Goal: Task Accomplishment & Management: Manage account settings

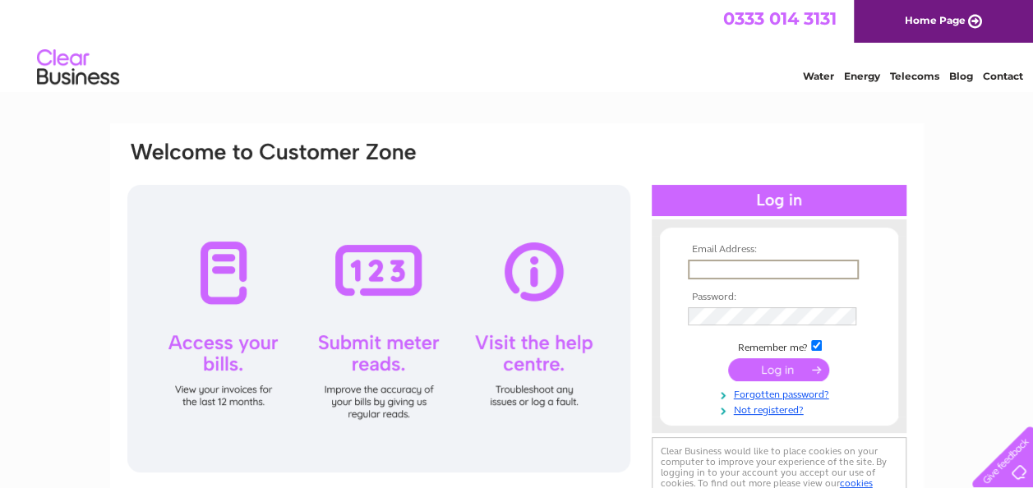
click at [744, 273] on input "text" at bounding box center [773, 270] width 171 height 20
click at [755, 408] on link "Not registered?" at bounding box center [781, 407] width 187 height 16
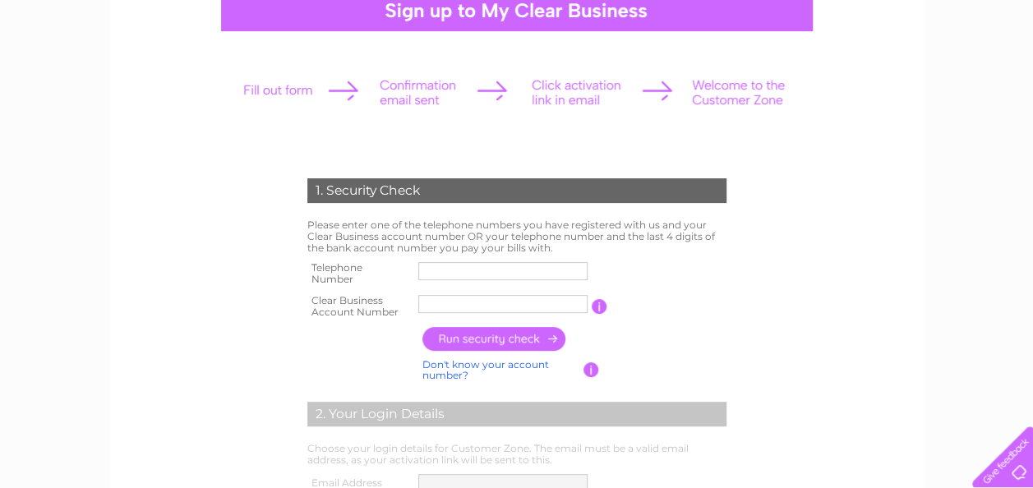
scroll to position [174, 0]
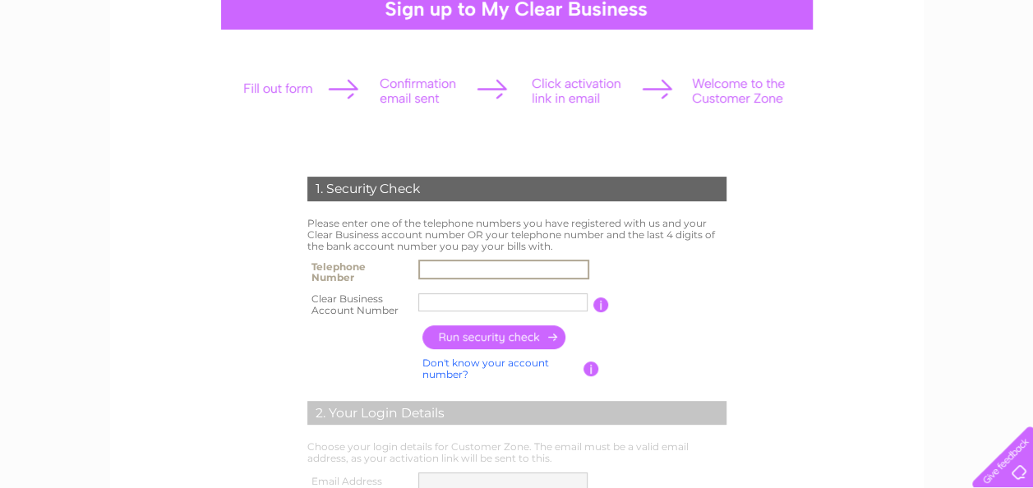
click at [490, 276] on input "text" at bounding box center [503, 270] width 171 height 20
type input "01392841500"
click at [482, 302] on input "text" at bounding box center [503, 303] width 171 height 20
type input "CB2004640"
click at [523, 338] on input "button" at bounding box center [494, 338] width 145 height 24
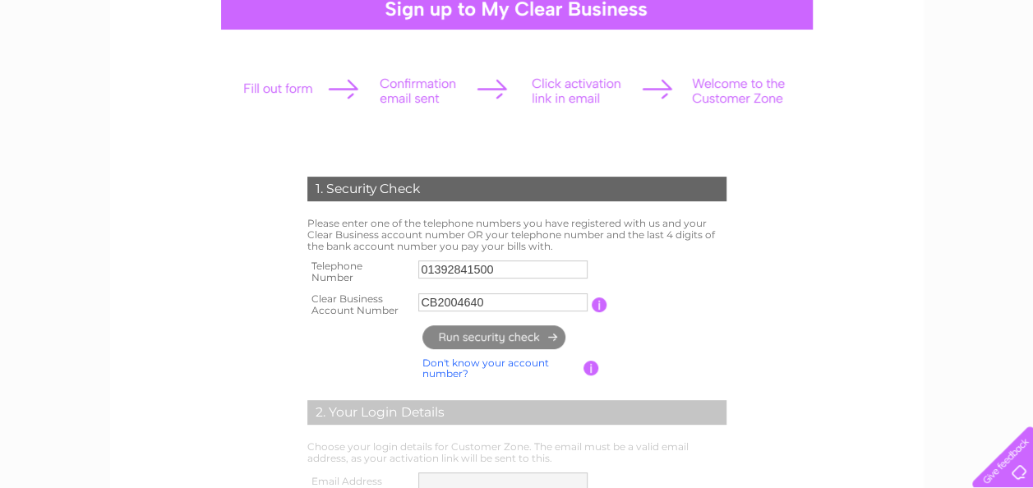
type input "**********"
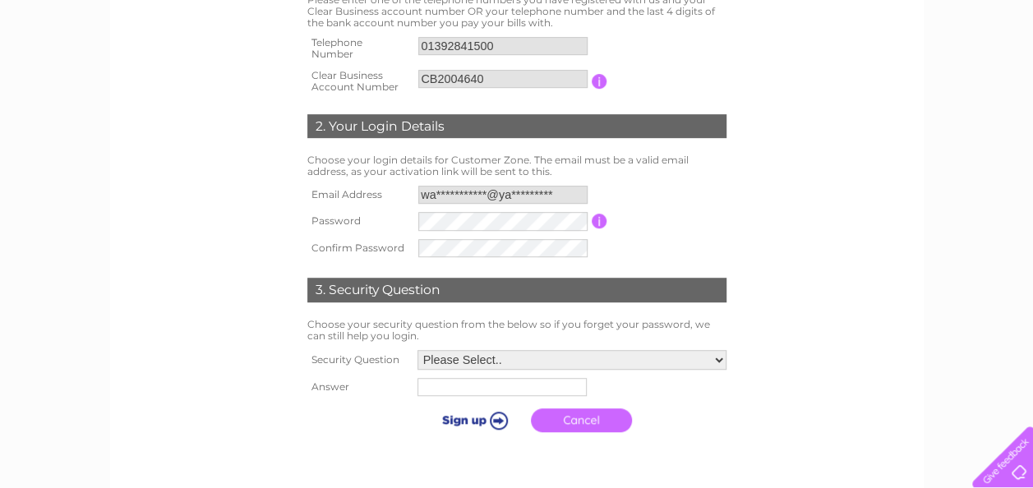
scroll to position [418, 0]
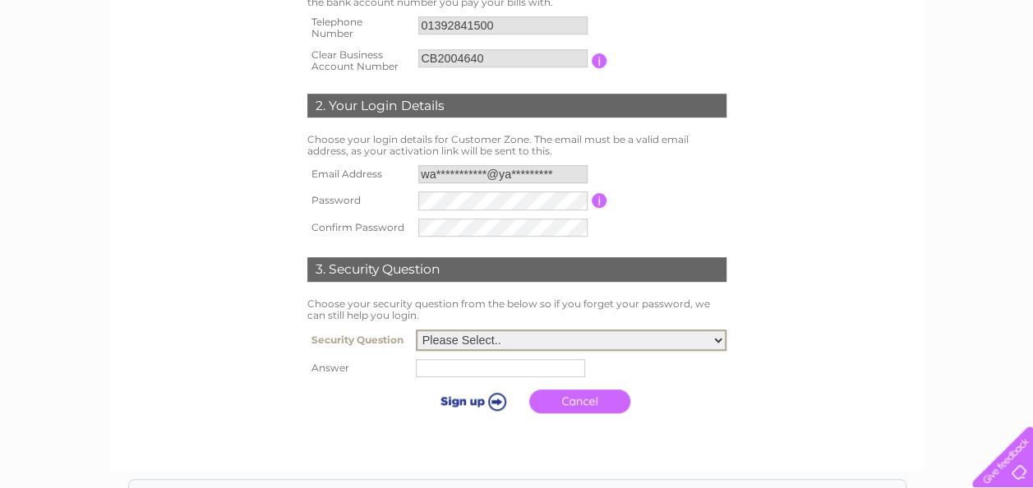
click at [719, 340] on select "Please Select.. In what town or city was your first job? In what town or city d…" at bounding box center [571, 340] width 311 height 21
select select "3"
click at [416, 330] on select "Please Select.. In what town or city was your first job? In what town or city d…" at bounding box center [571, 340] width 311 height 21
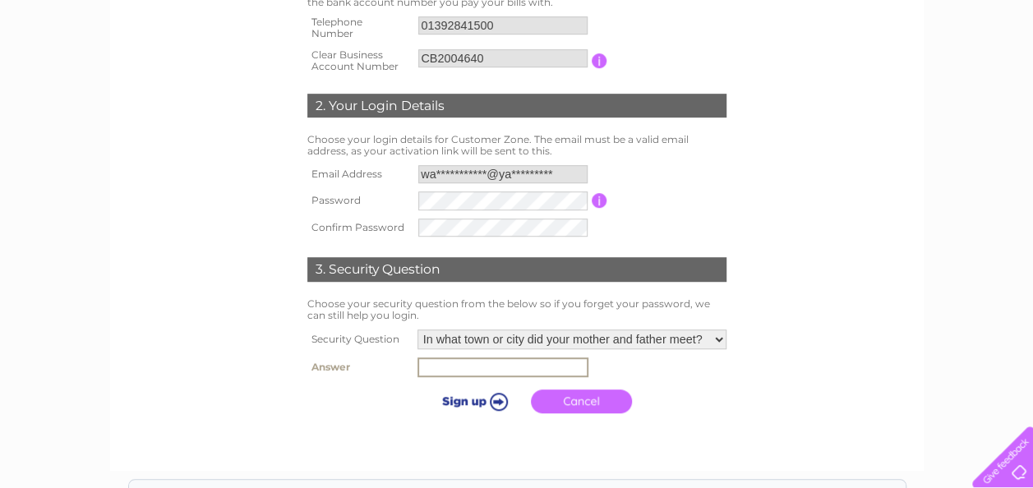
click at [487, 367] on input "text" at bounding box center [503, 368] width 171 height 20
type input "Teignmouth"
click at [460, 399] on input "submit" at bounding box center [472, 399] width 101 height 23
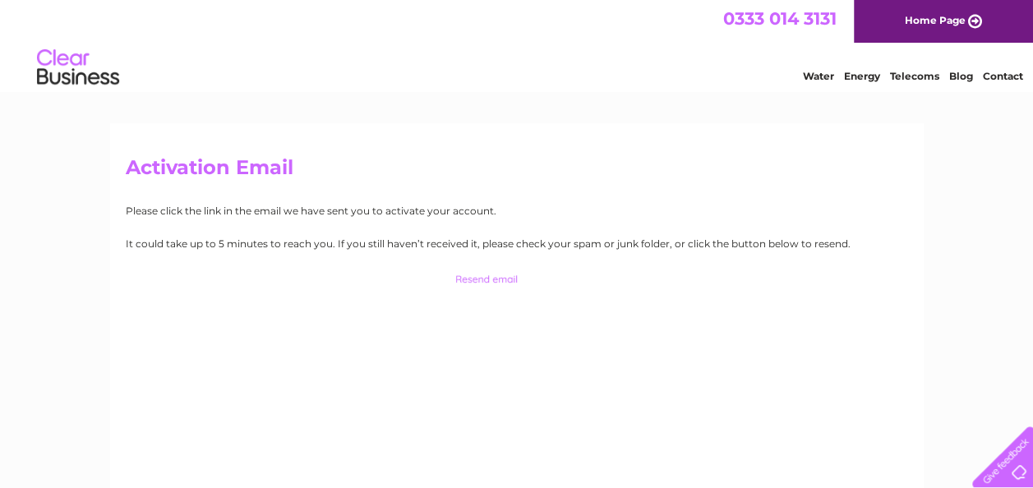
click at [488, 281] on input "button" at bounding box center [517, 279] width 162 height 23
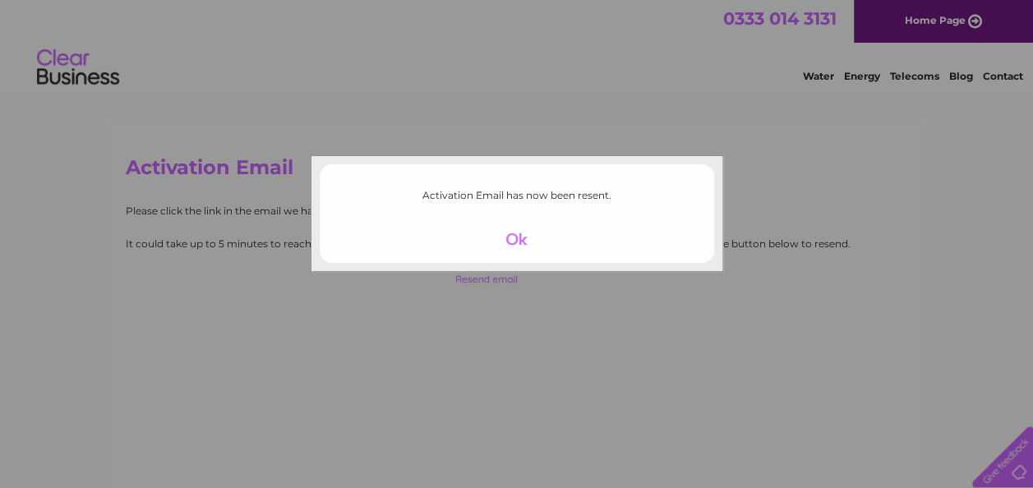
click at [515, 237] on div at bounding box center [516, 239] width 101 height 23
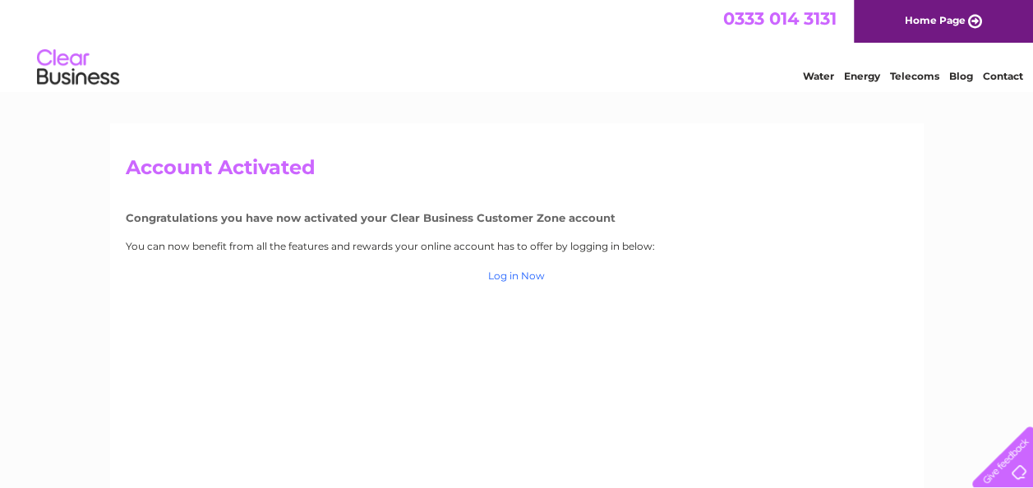
click at [518, 278] on link "Log in Now" at bounding box center [516, 276] width 57 height 12
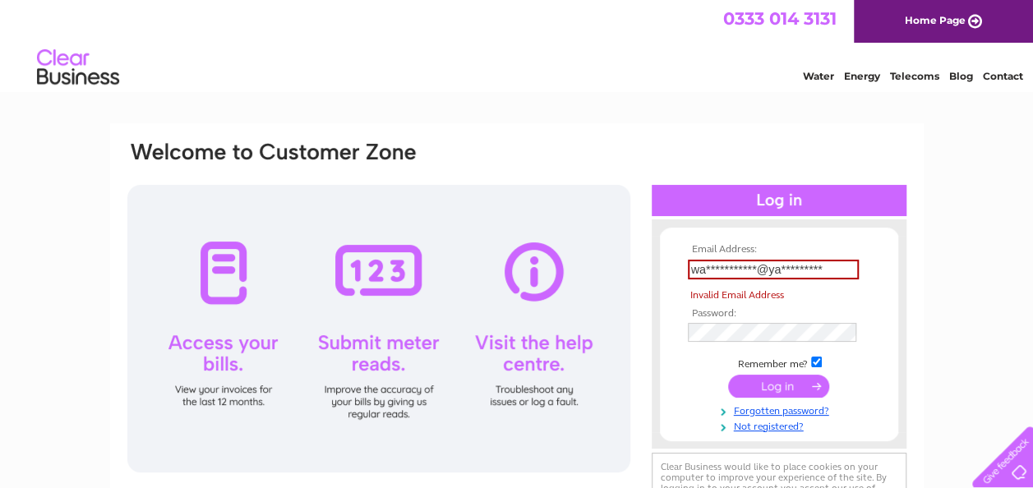
click at [792, 367] on tbody "**********" at bounding box center [779, 338] width 191 height 188
click at [832, 268] on input "**********" at bounding box center [773, 270] width 171 height 20
click at [792, 387] on input "submit" at bounding box center [778, 386] width 101 height 23
click at [835, 265] on input "**********" at bounding box center [773, 270] width 171 height 20
type input "w"
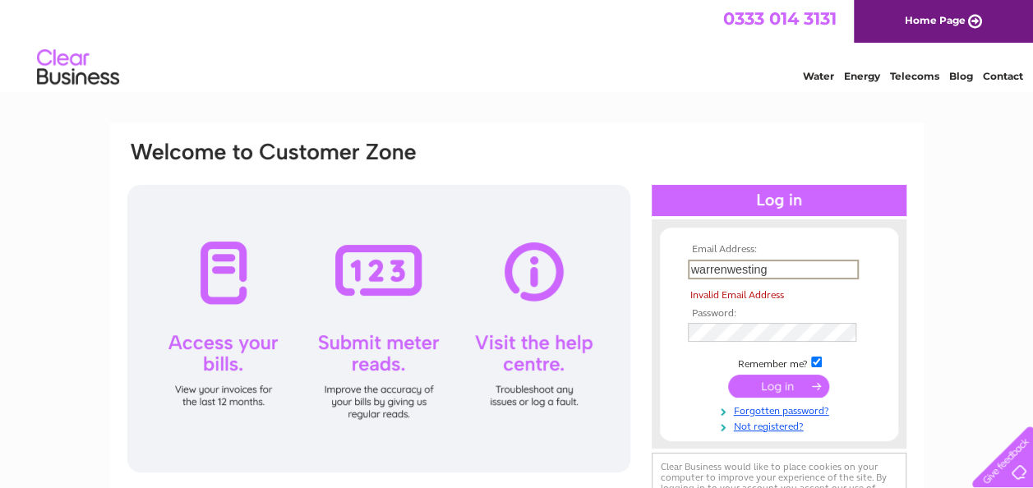
type input "warrenwesting@yahoo.co.uk"
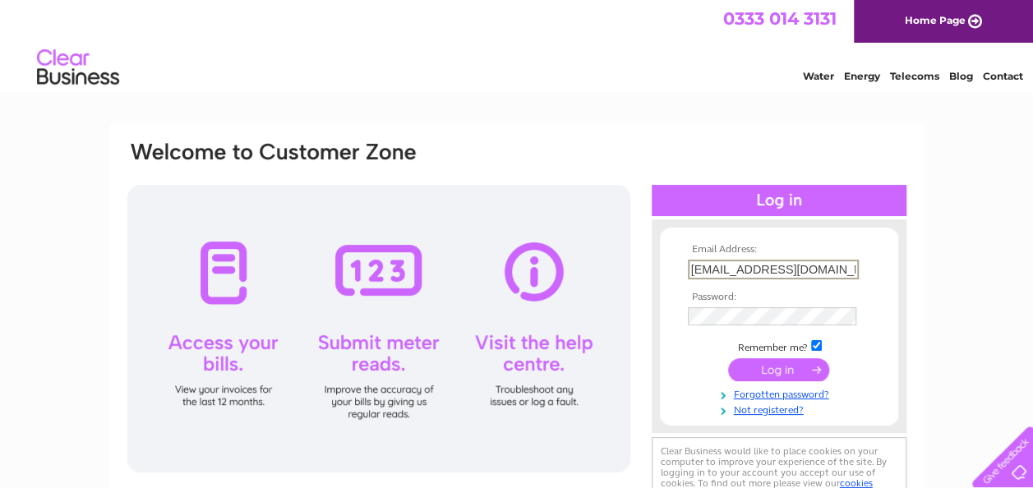
click at [783, 375] on input "submit" at bounding box center [778, 369] width 101 height 23
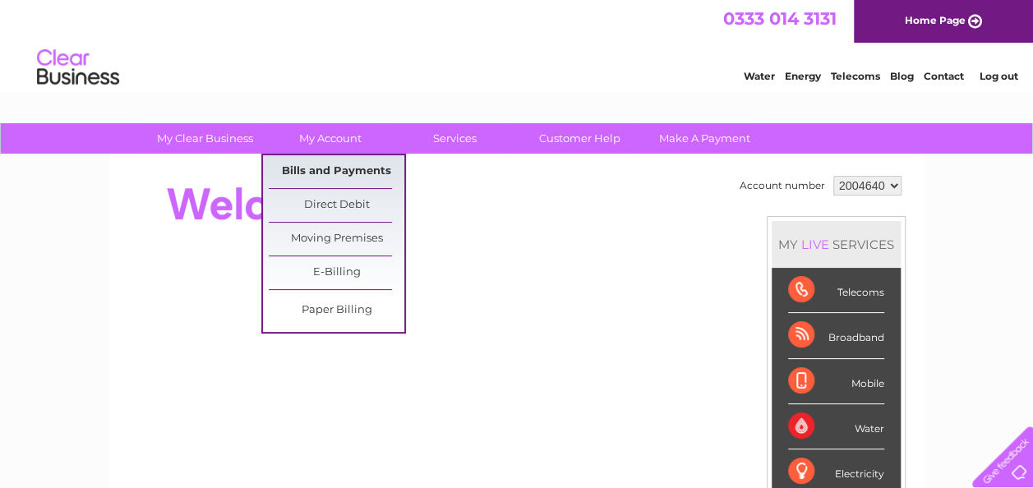
click at [334, 167] on link "Bills and Payments" at bounding box center [337, 171] width 136 height 33
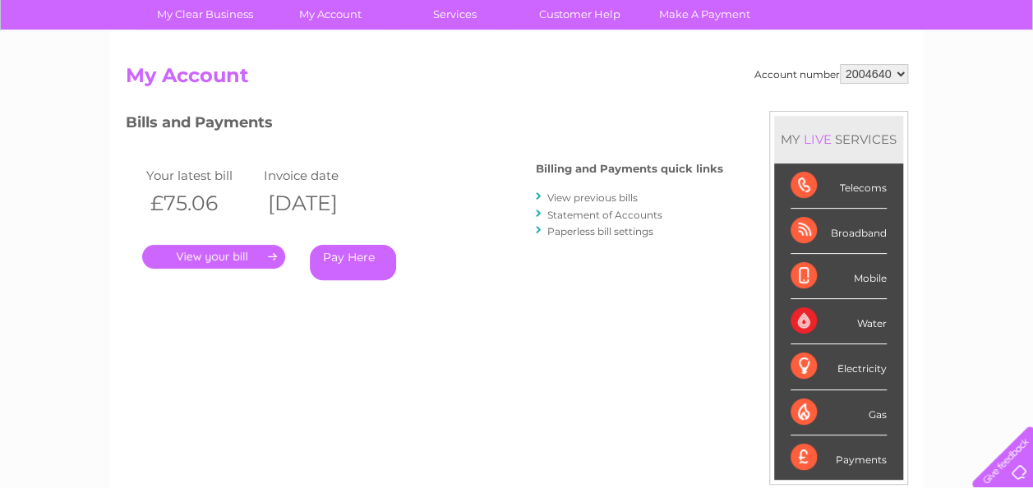
scroll to position [113, 0]
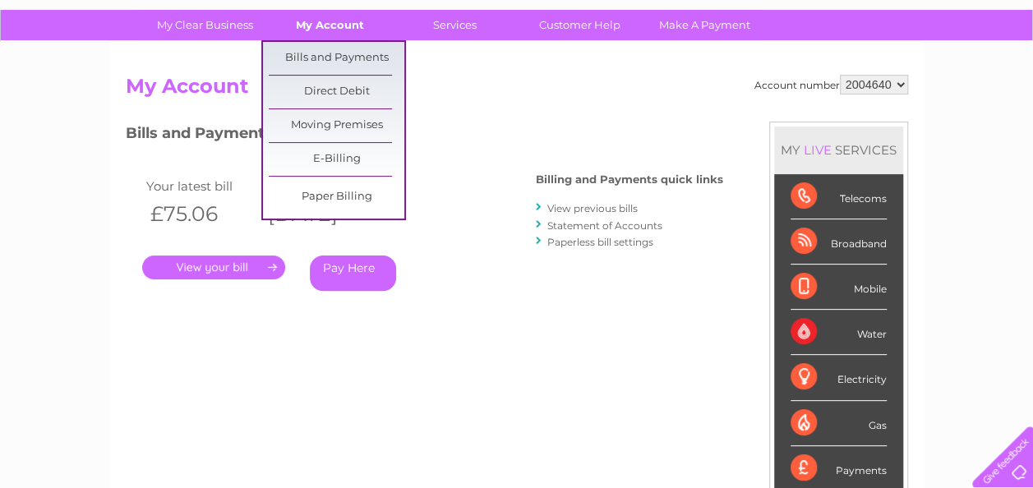
click at [327, 19] on link "My Account" at bounding box center [330, 25] width 136 height 30
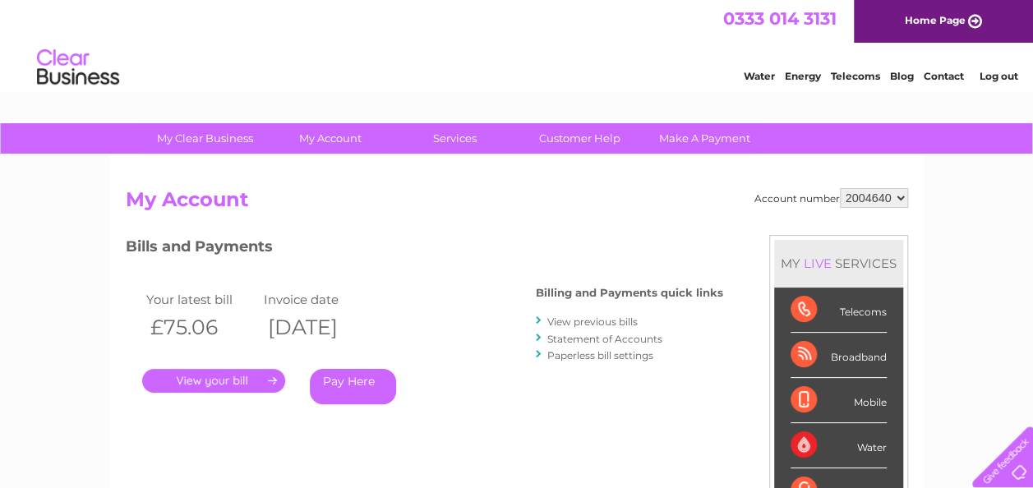
drag, startPoint x: 1041, startPoint y: 163, endPoint x: 1001, endPoint y: 76, distance: 96.0
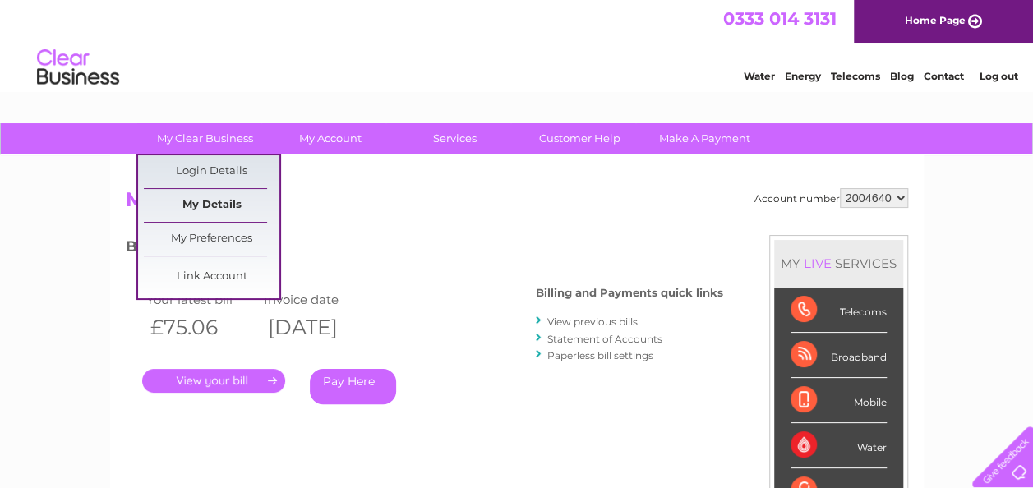
click at [209, 205] on link "My Details" at bounding box center [212, 205] width 136 height 33
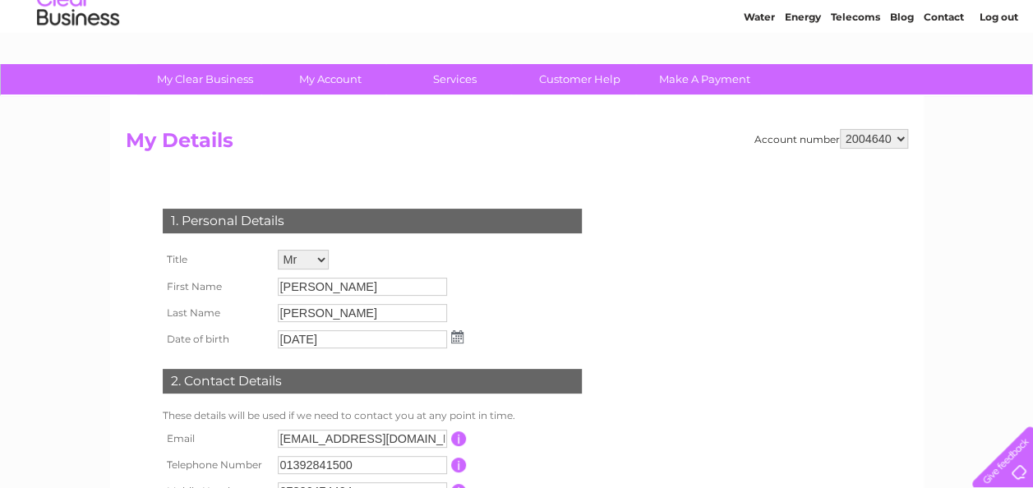
scroll to position [51, 0]
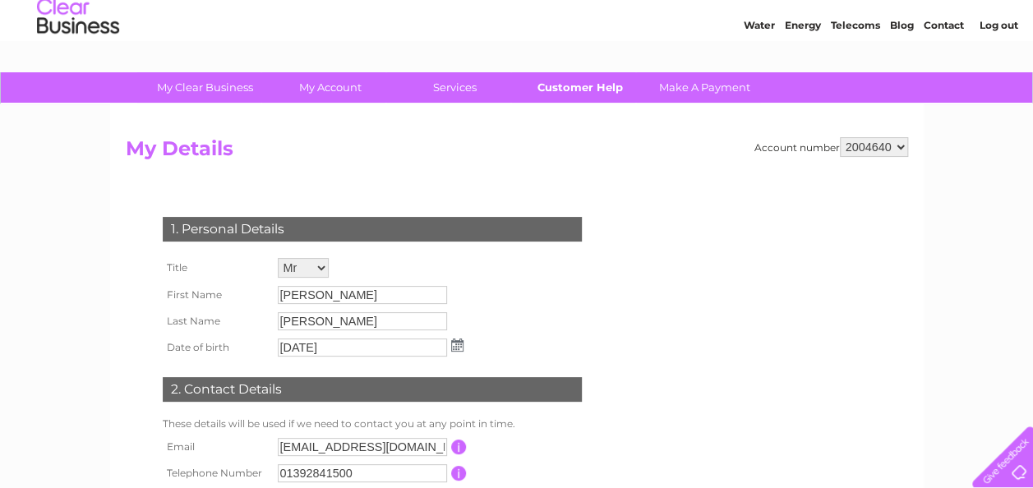
click at [556, 90] on link "Customer Help" at bounding box center [580, 87] width 136 height 30
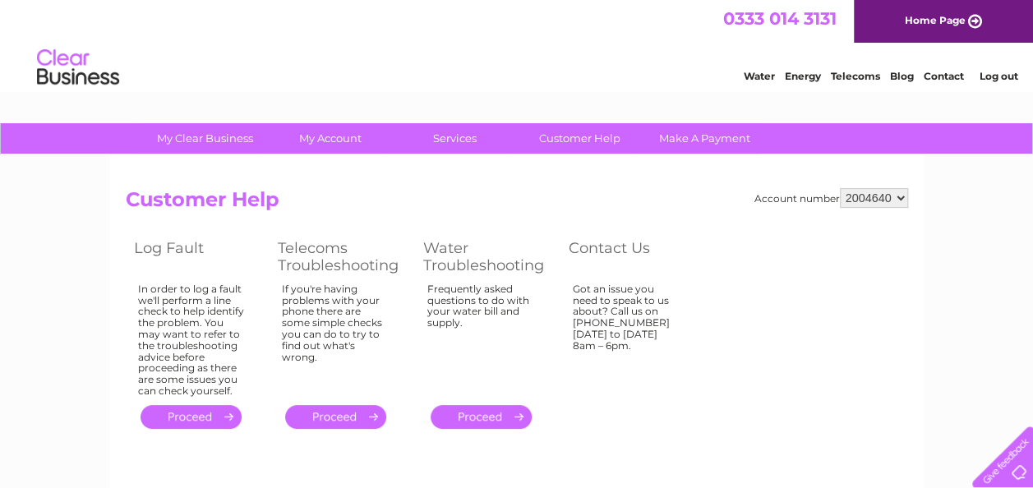
click at [718, 381] on div "Account number 2004640 Customer Help Log Fault Telecoms Troubleshooting Water T…" at bounding box center [517, 310] width 783 height 245
